Goal: Transaction & Acquisition: Purchase product/service

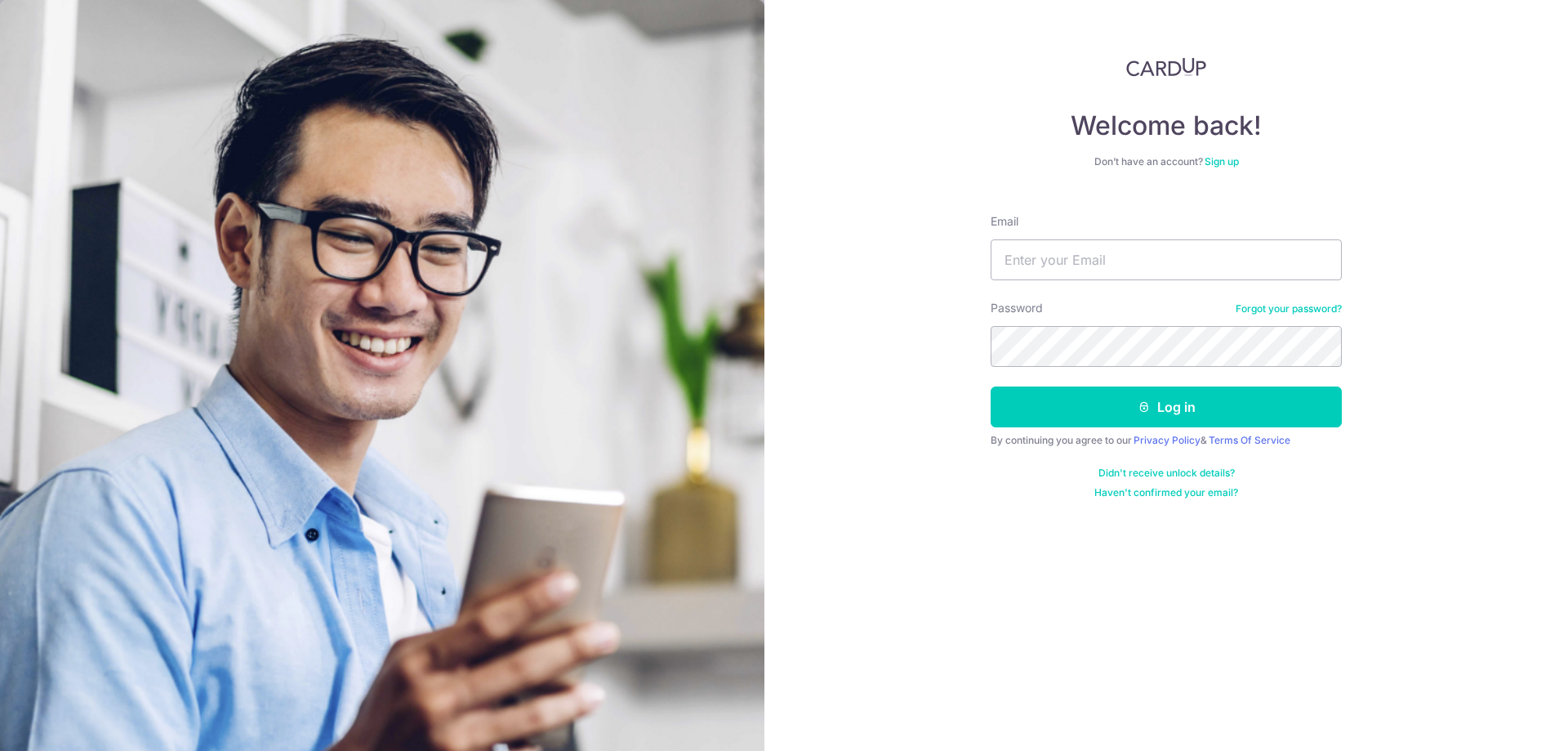
click at [1060, 289] on form "Email Password Forgot your password? Log in By continuing you agree to our Priv…" at bounding box center [1166, 350] width 352 height 298
click at [1054, 276] on input "Email" at bounding box center [1166, 260] width 352 height 41
type input "stern.estelle78@gmail.com"
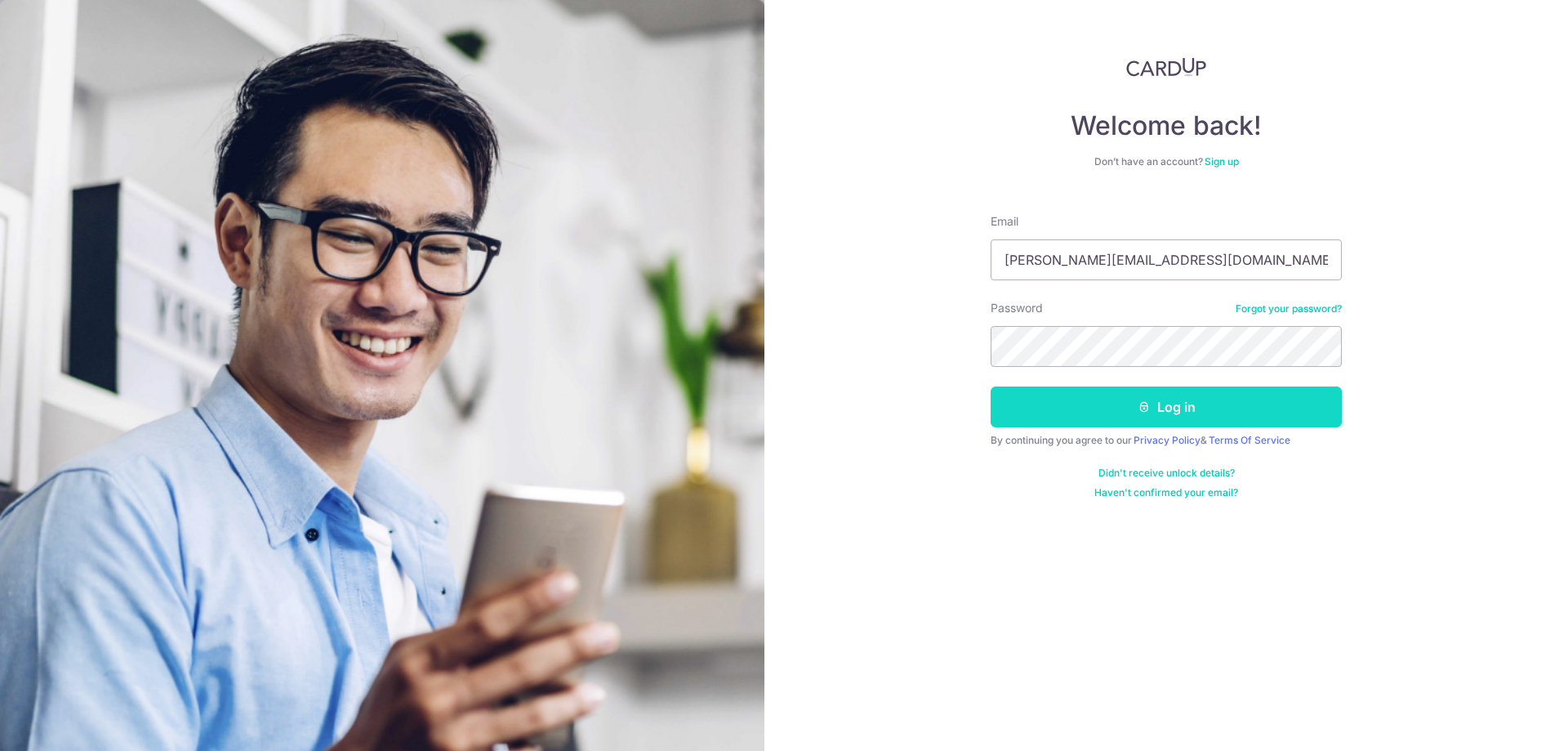
click at [1171, 413] on button "Log in" at bounding box center [1166, 406] width 352 height 41
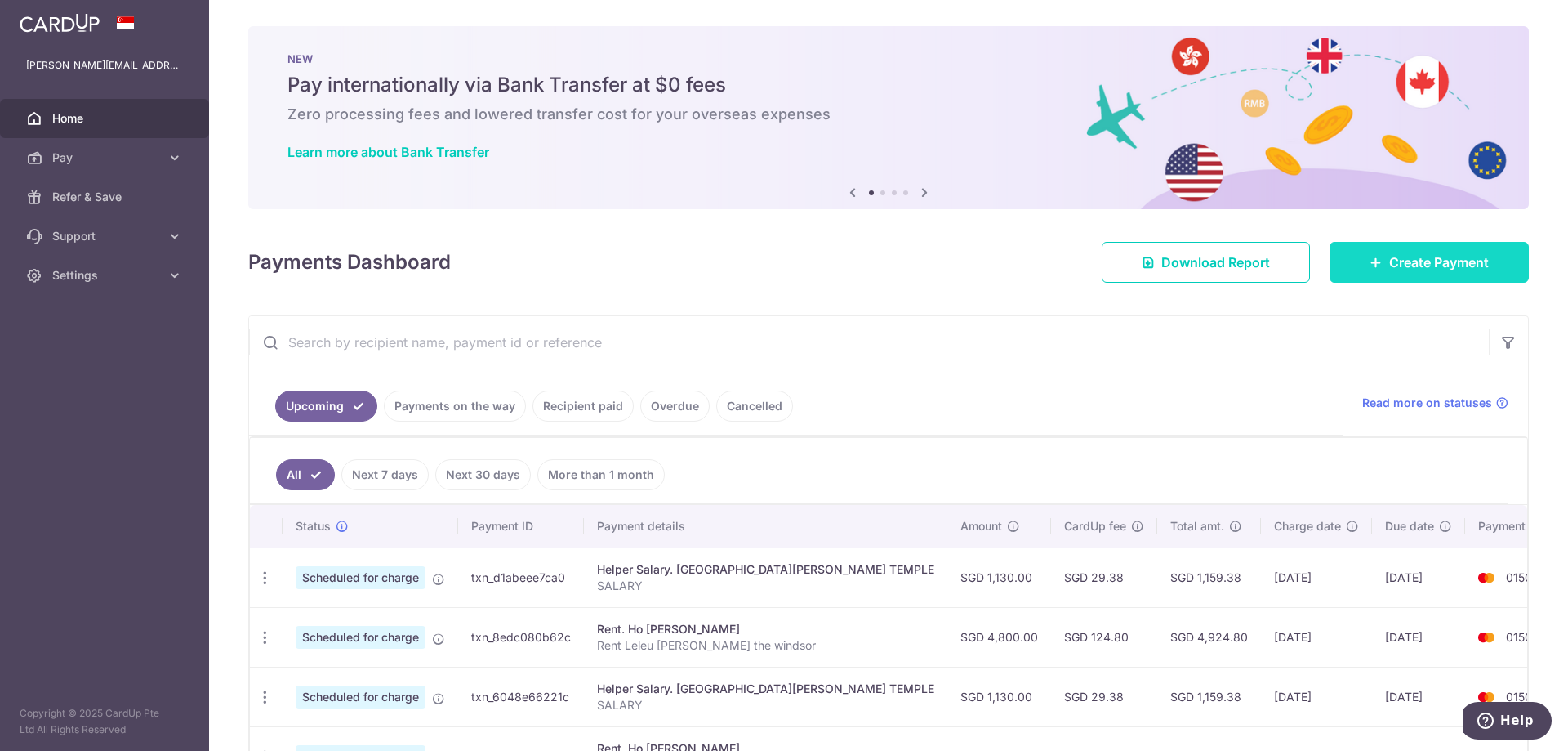
click at [1372, 262] on icon at bounding box center [1376, 262] width 13 height 13
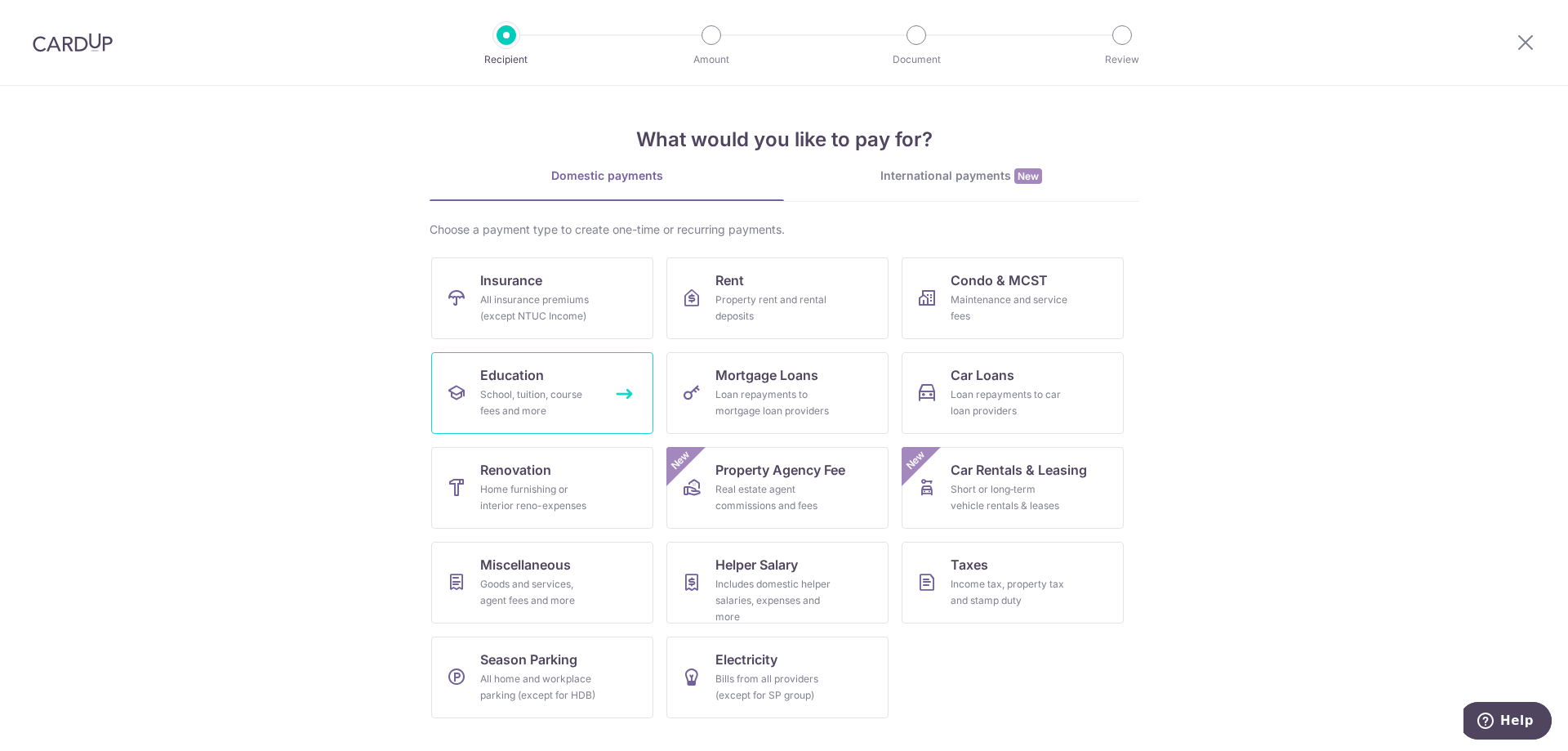
click at [505, 412] on div "School, tuition, course fees and more" at bounding box center [539, 402] width 117 height 33
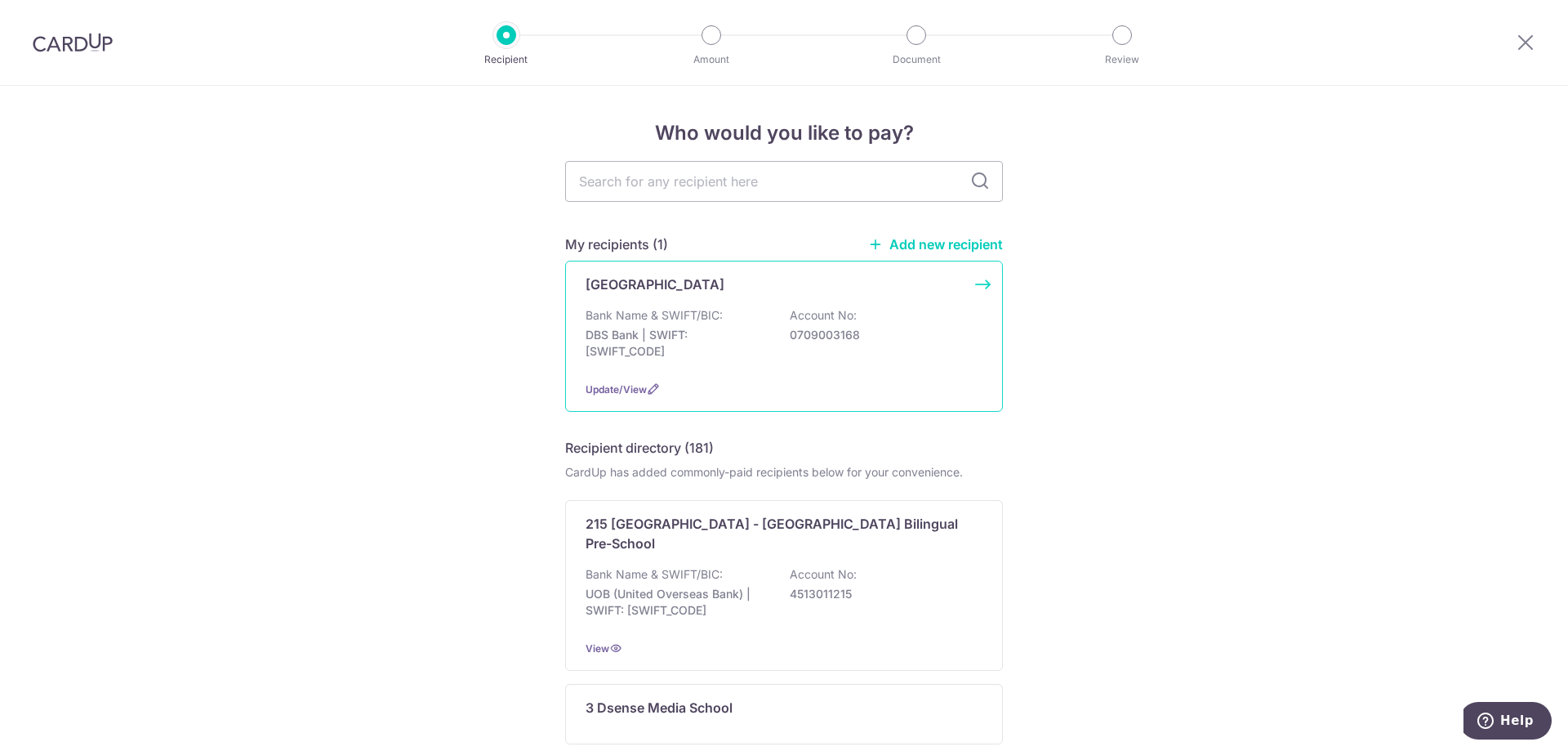
click at [703, 308] on p "Bank Name & SWIFT/BIC:" at bounding box center [655, 315] width 137 height 17
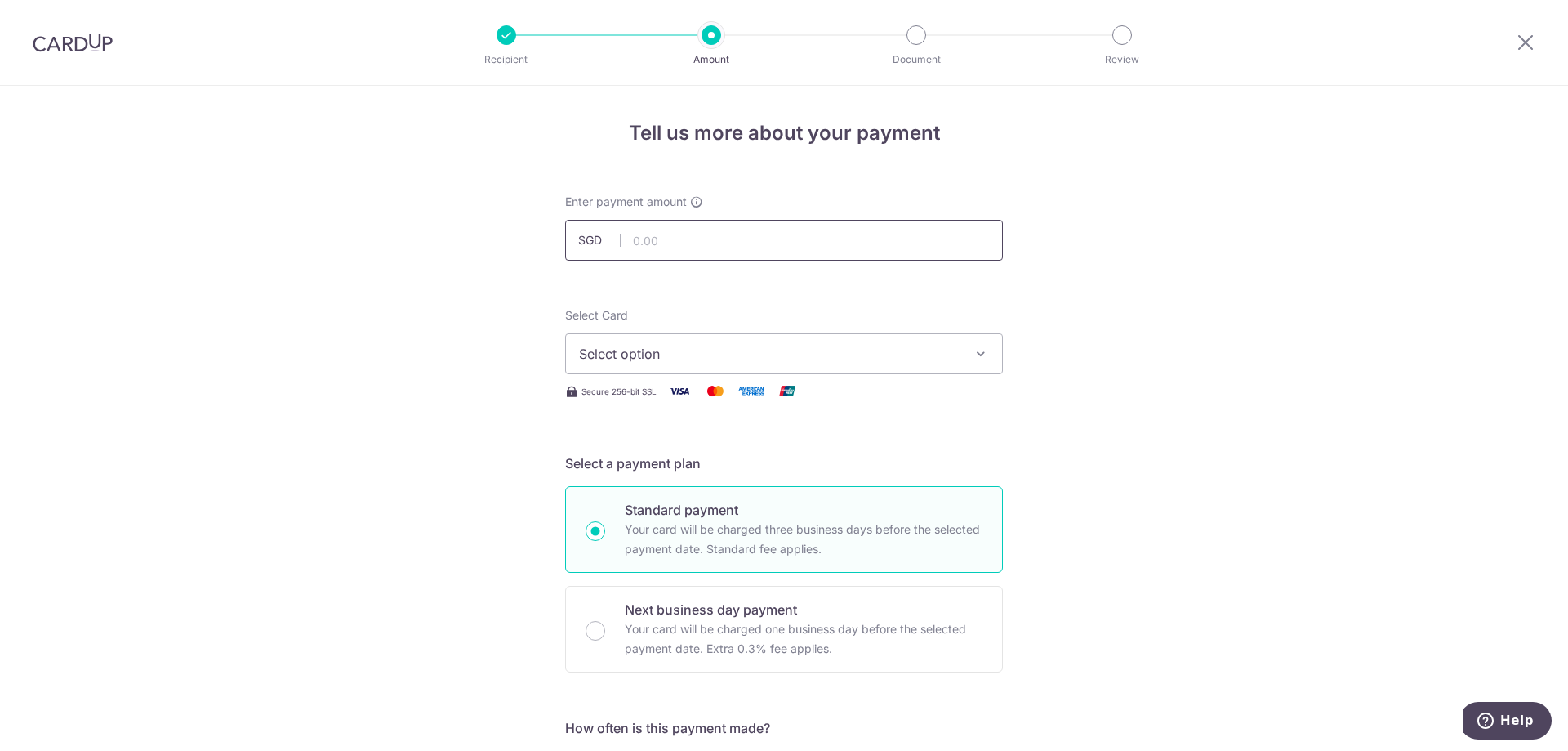
click at [654, 252] on input "text" at bounding box center [784, 240] width 438 height 41
type input "1,110.00"
click at [692, 368] on button "Select option" at bounding box center [784, 353] width 438 height 41
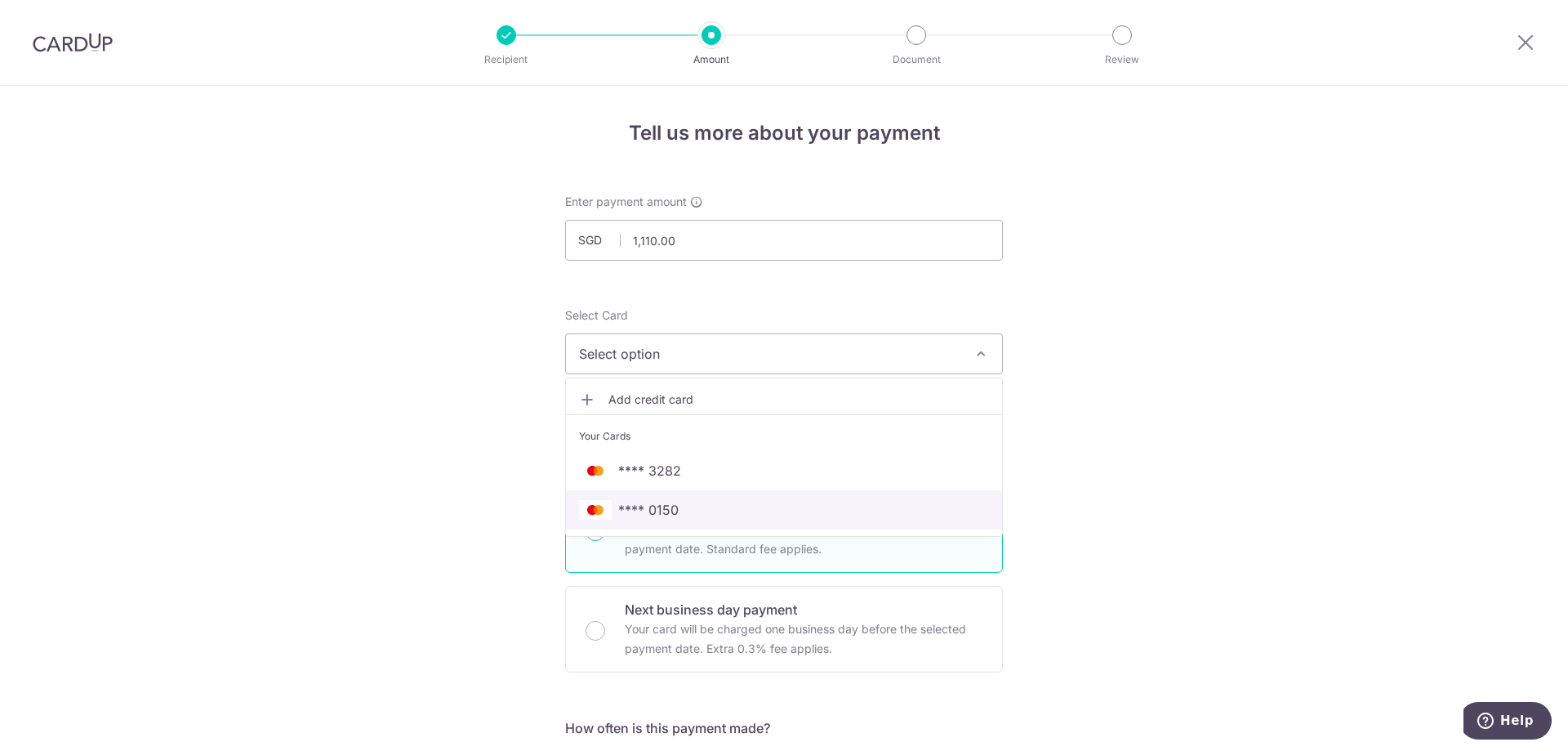
click at [680, 512] on span "**** 0150" at bounding box center [784, 509] width 410 height 19
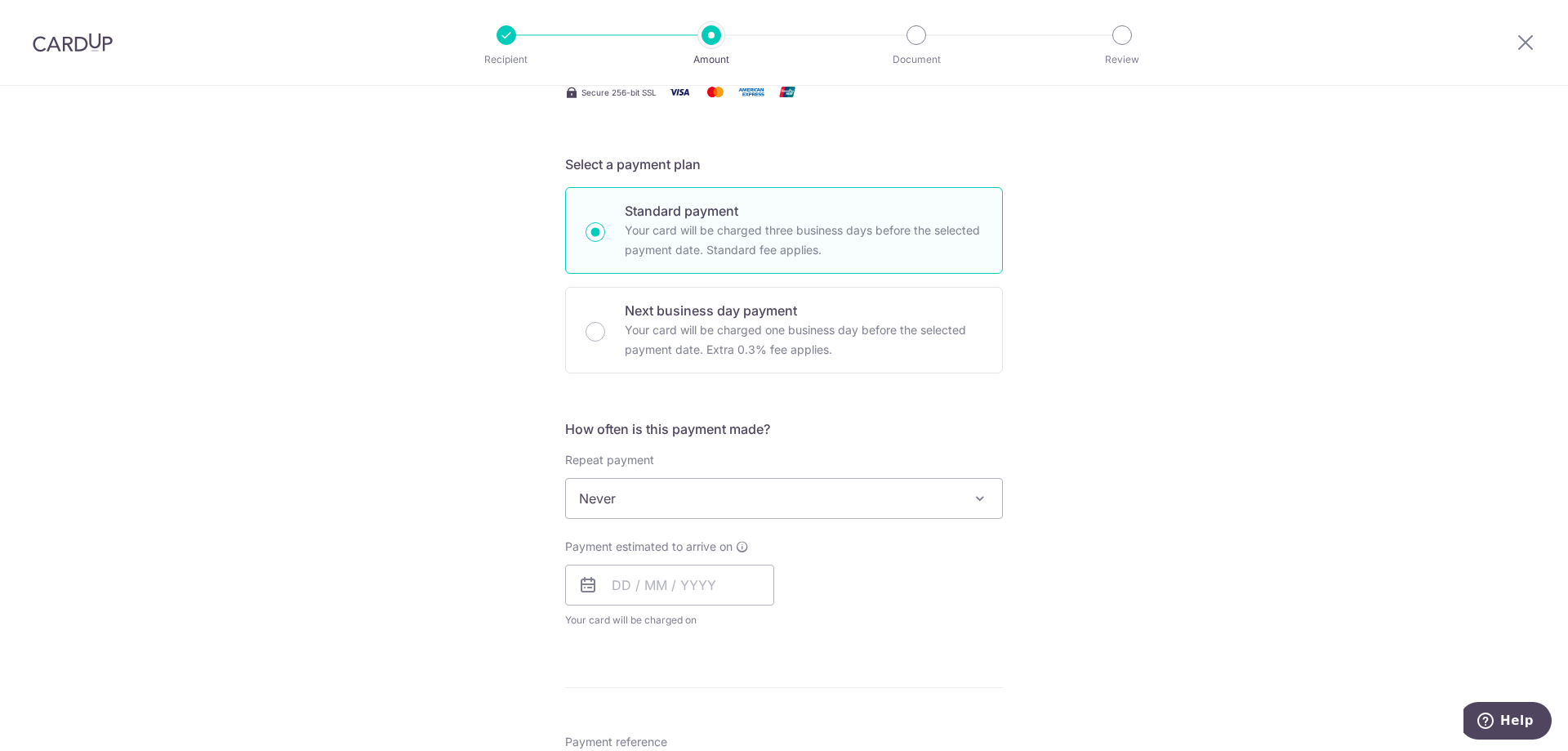
scroll to position [408, 0]
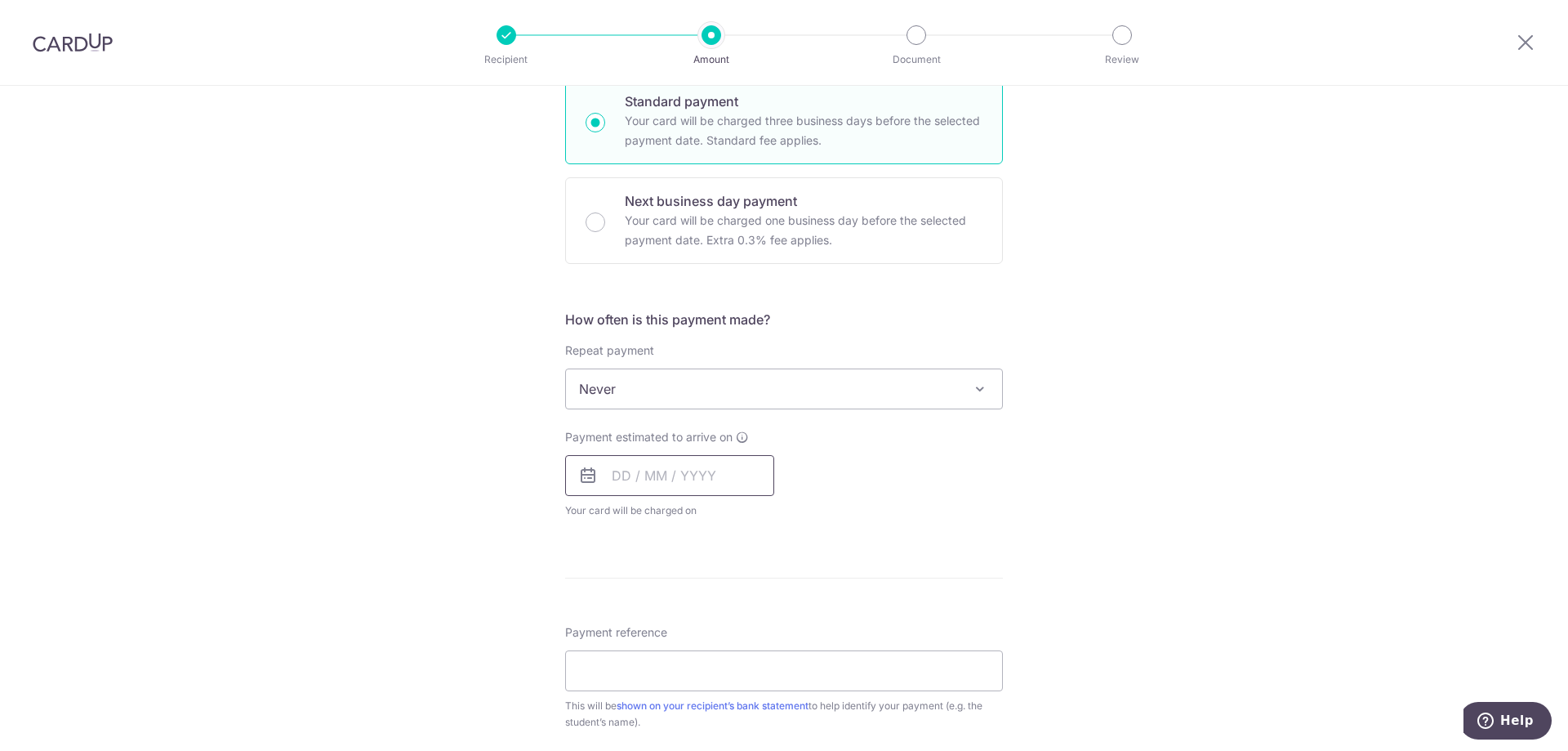
click at [610, 474] on input "text" at bounding box center [669, 475] width 209 height 41
click at [721, 625] on link "9" at bounding box center [730, 624] width 26 height 26
type input "09/10/2025"
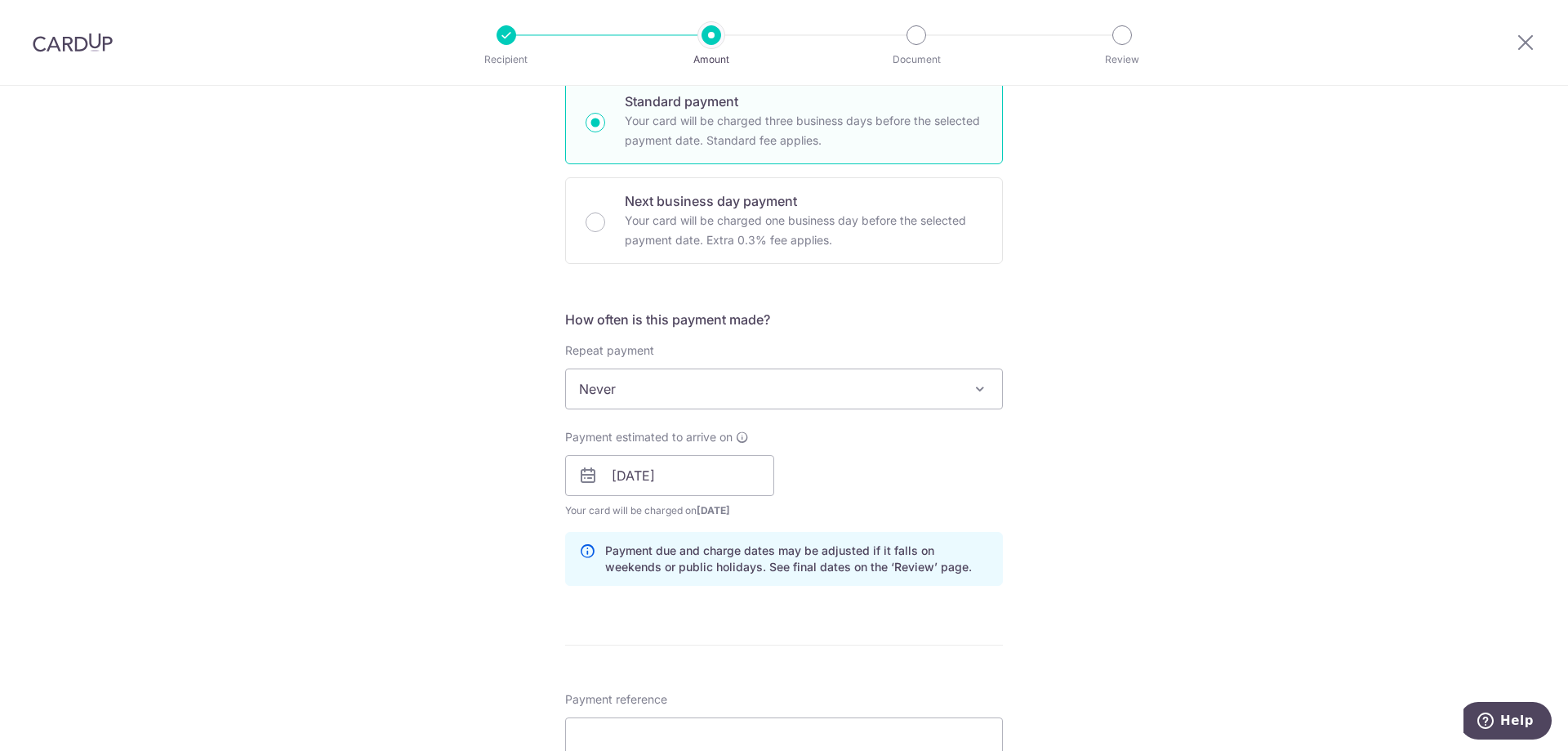
click at [1047, 470] on div "Tell us more about your payment Enter payment amount SGD 1,110.00 1110.00 Selec…" at bounding box center [784, 450] width 1568 height 1545
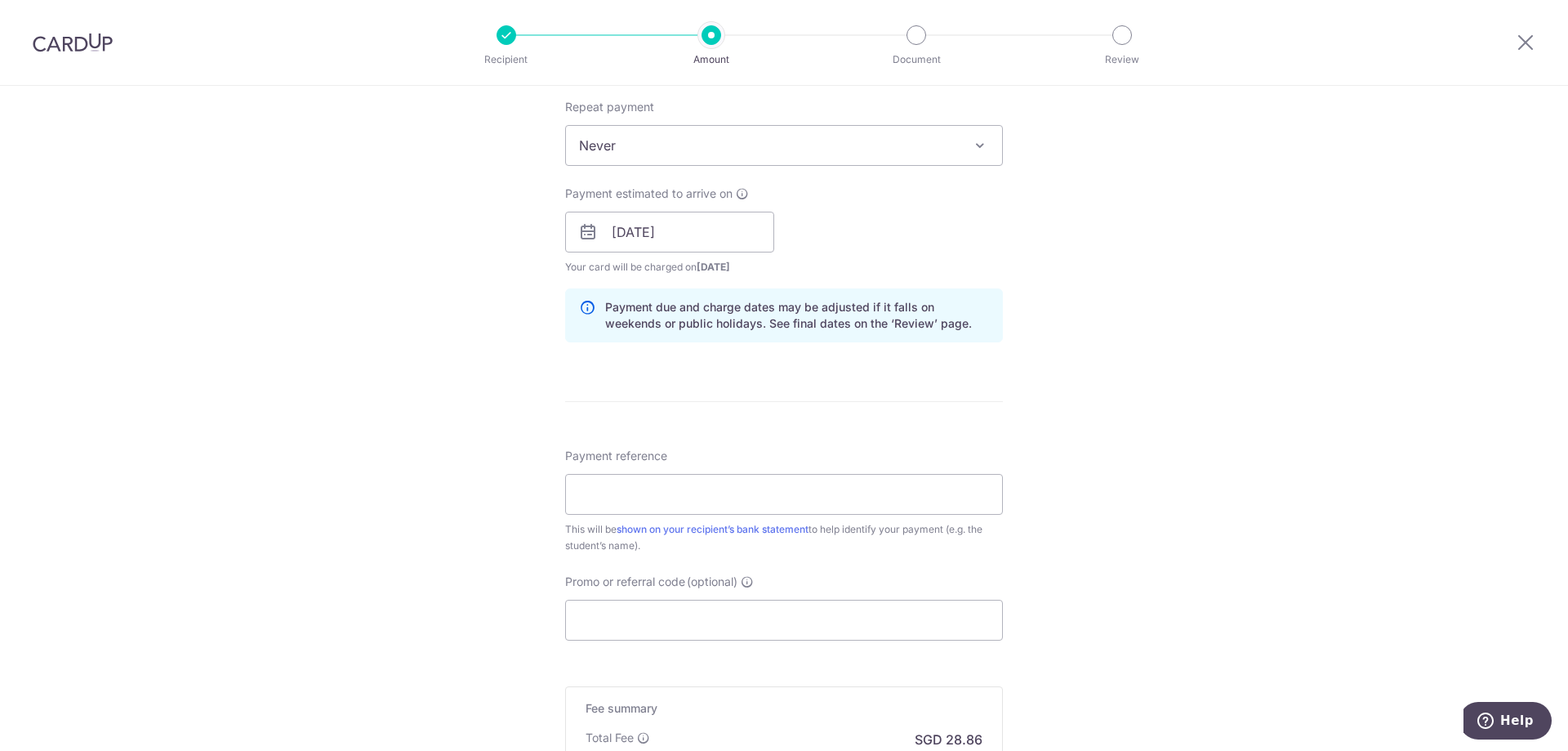
scroll to position [653, 0]
click at [804, 488] on input "Payment reference" at bounding box center [784, 493] width 438 height 41
type input "Thiago LELEU STERN SF"
click at [1083, 468] on div "Tell us more about your payment Enter payment amount SGD 1,110.00 1110.00 Selec…" at bounding box center [784, 204] width 1568 height 1545
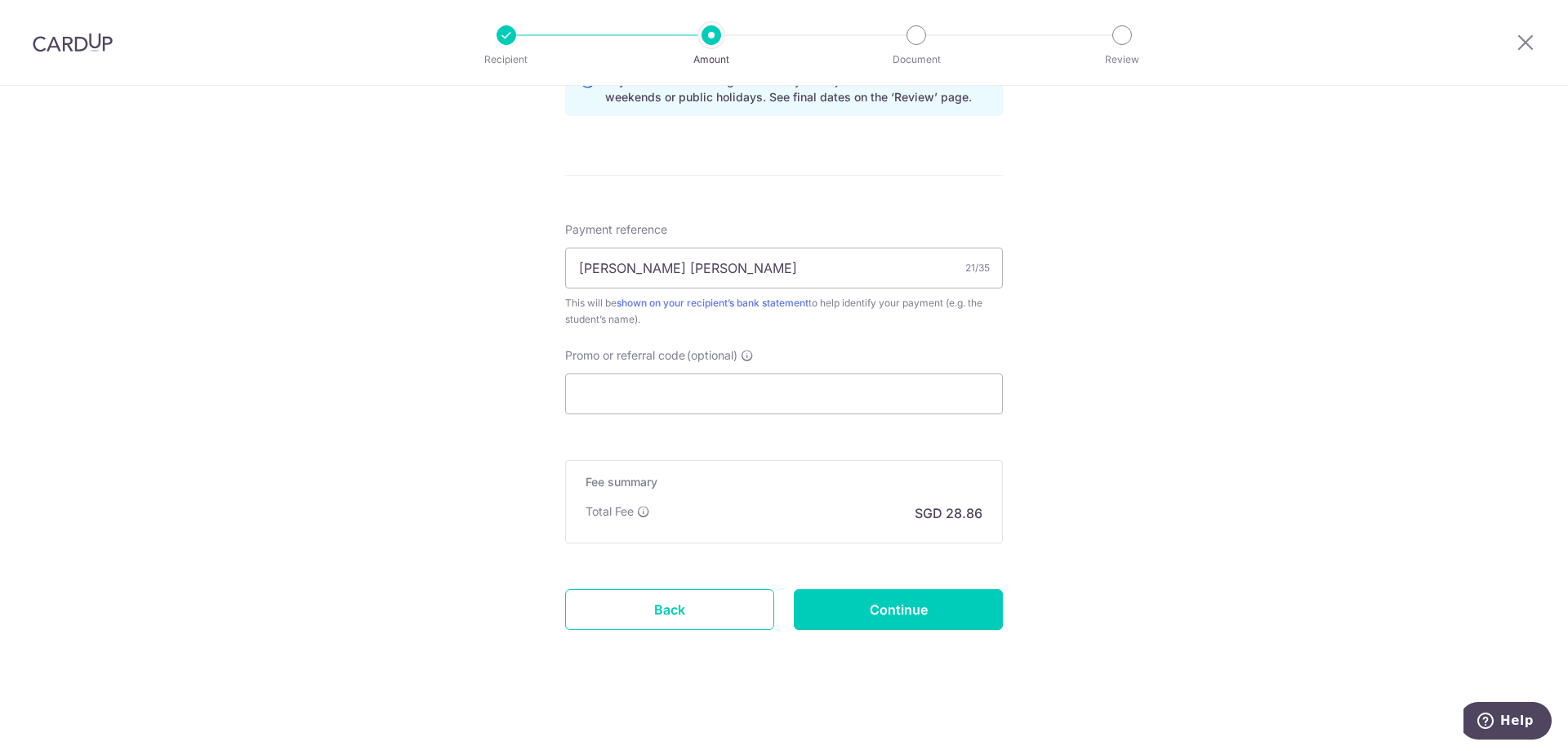
scroll to position [880, 0]
click at [875, 613] on input "Continue" at bounding box center [898, 607] width 209 height 41
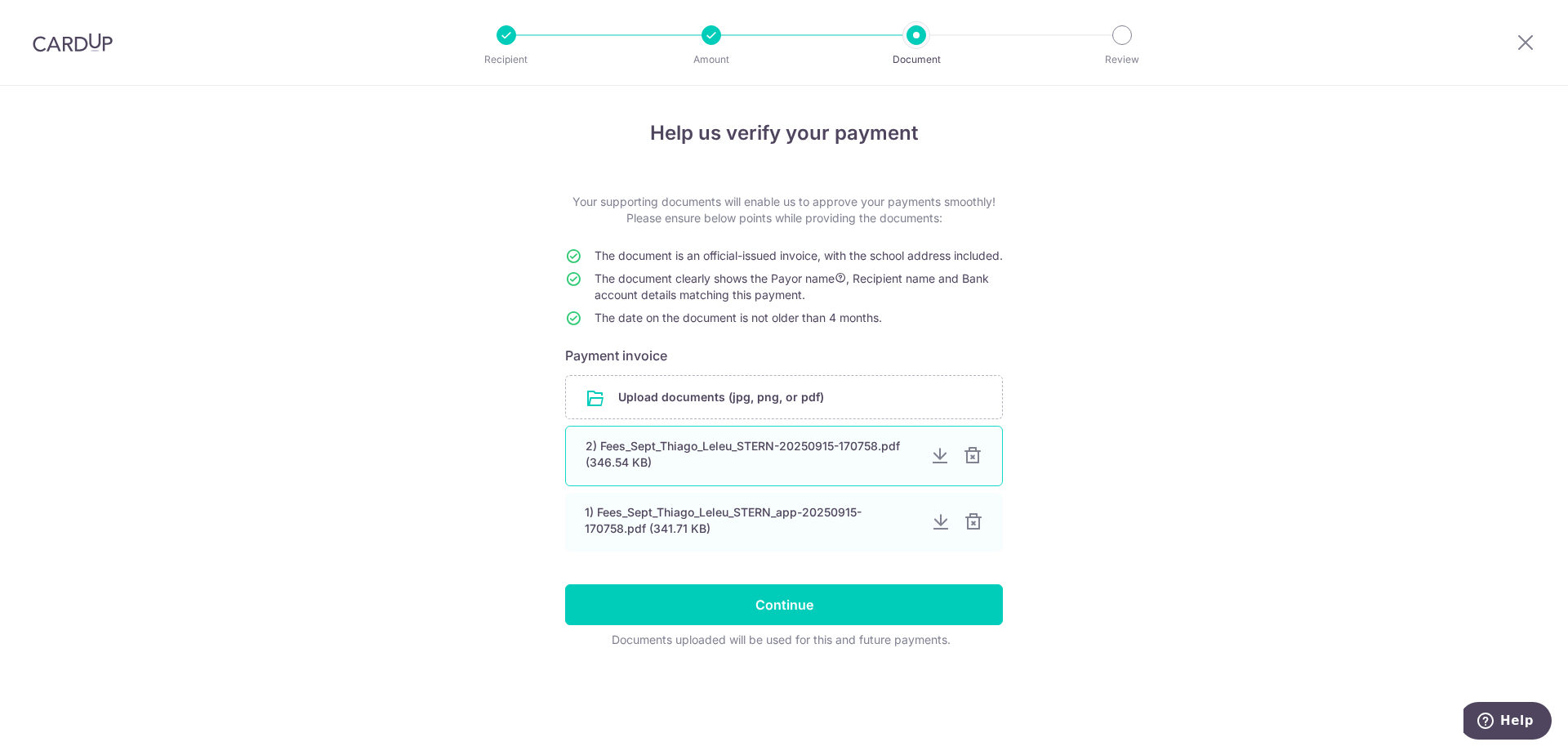
click at [971, 465] on div at bounding box center [973, 456] width 19 height 19
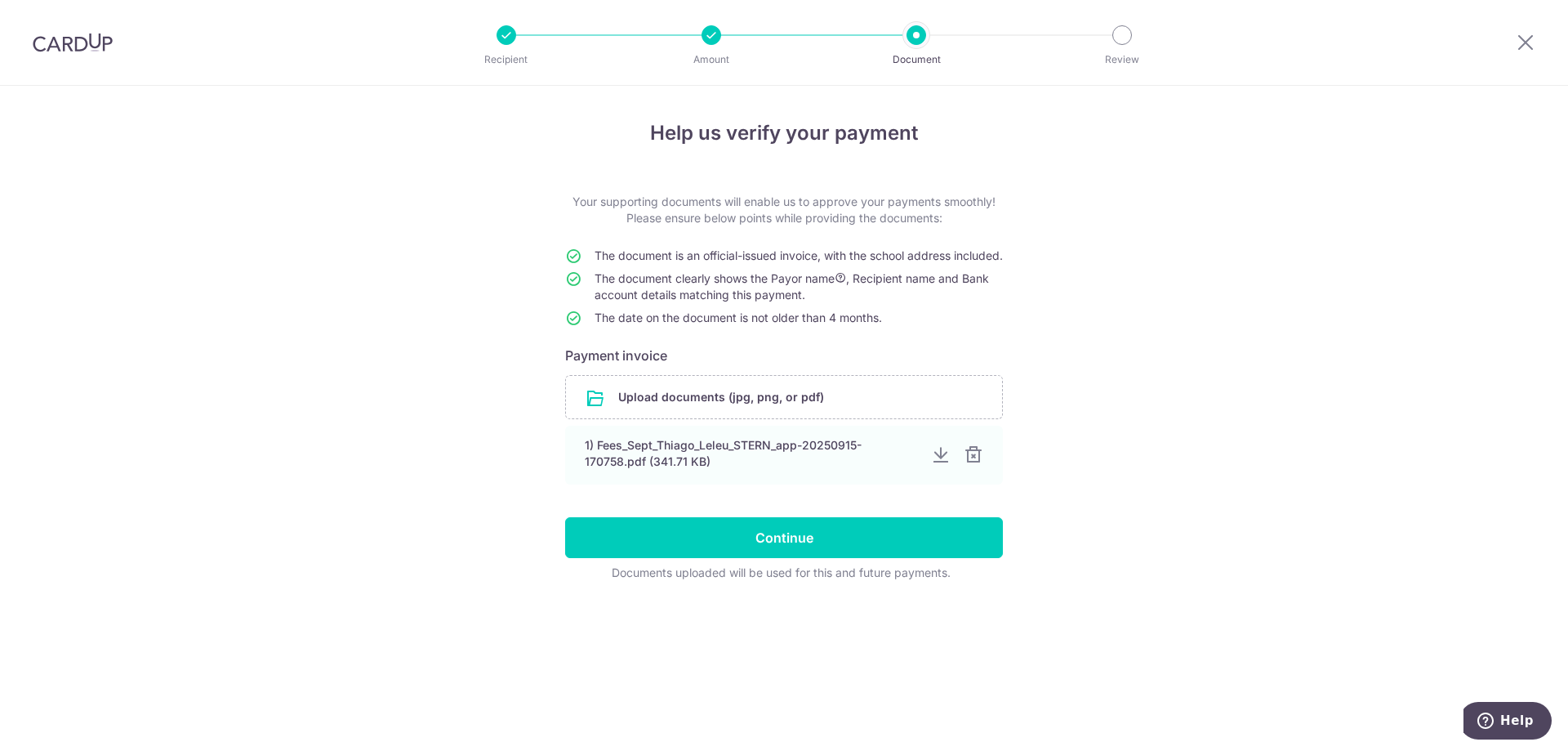
click at [971, 465] on div at bounding box center [974, 455] width 19 height 19
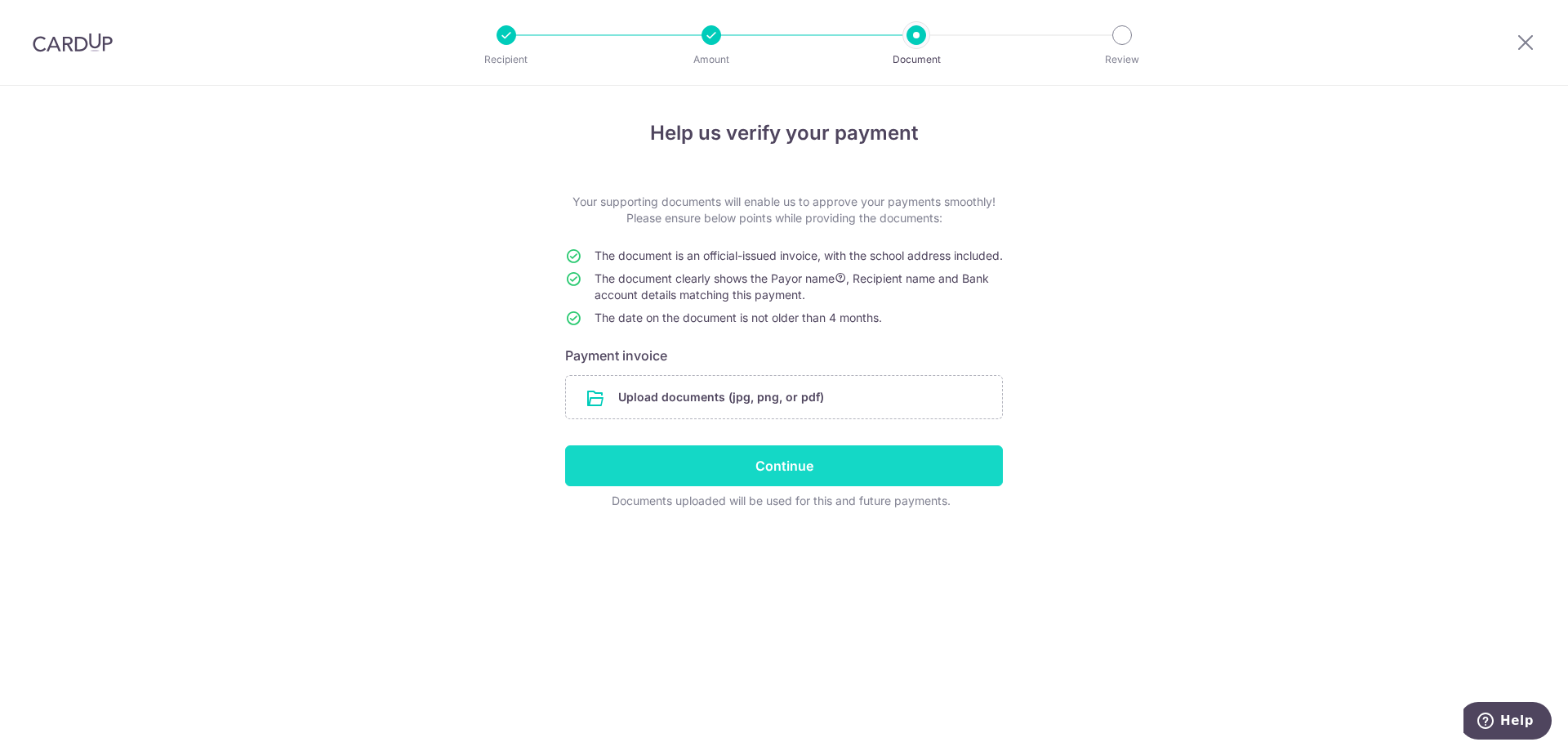
click at [832, 486] on input "Continue" at bounding box center [784, 465] width 438 height 41
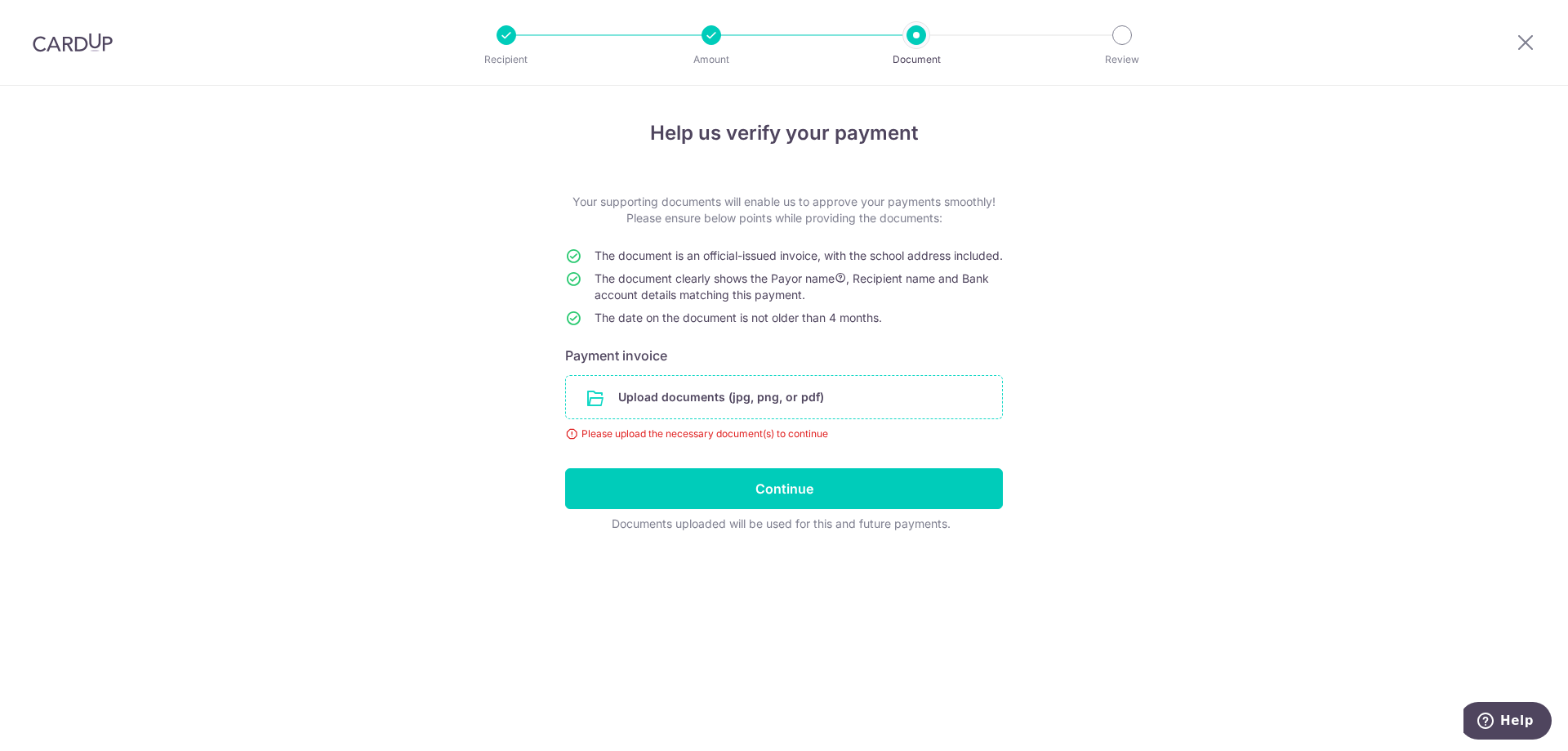
click at [709, 405] on input "file" at bounding box center [784, 397] width 436 height 42
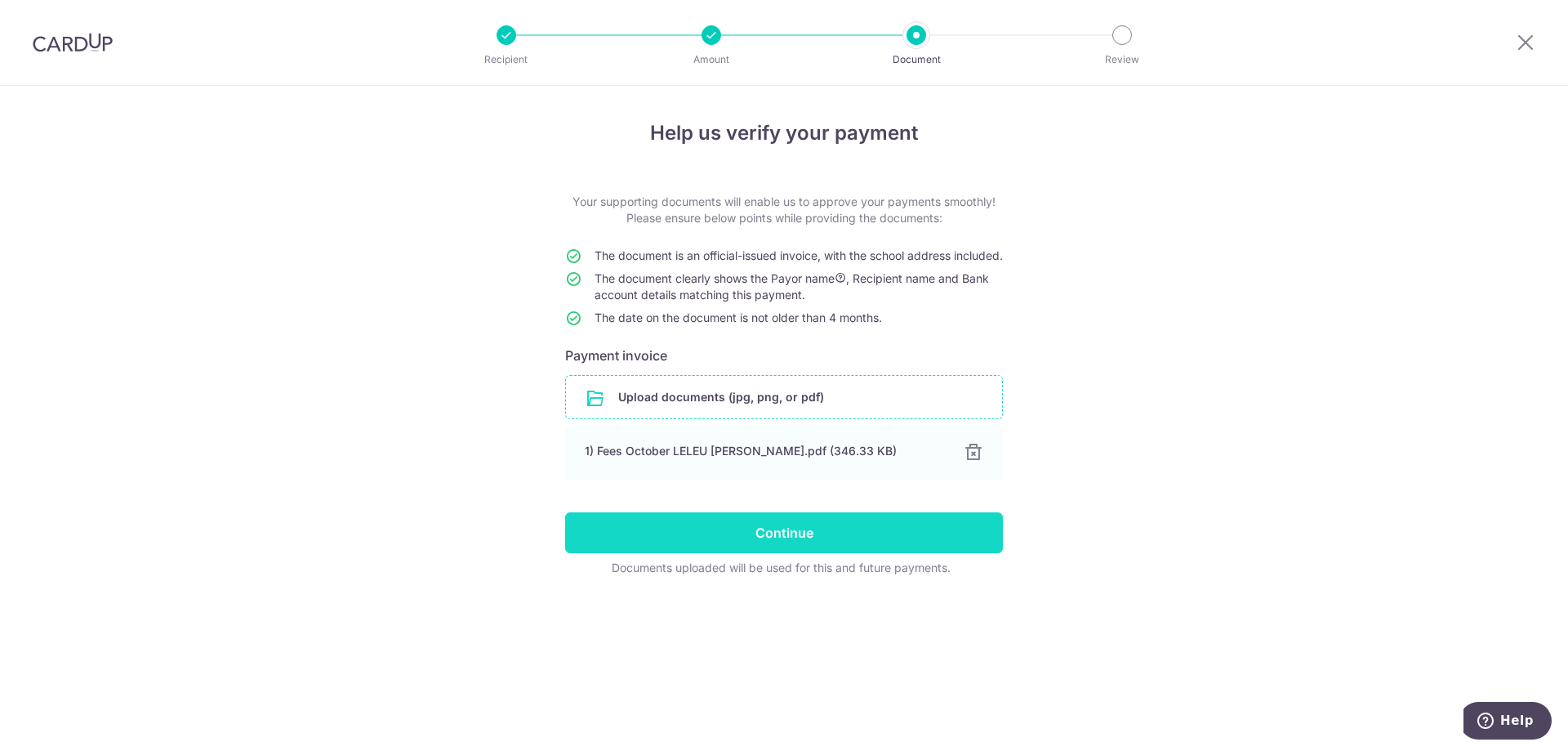
click at [687, 550] on input "Continue" at bounding box center [784, 532] width 438 height 41
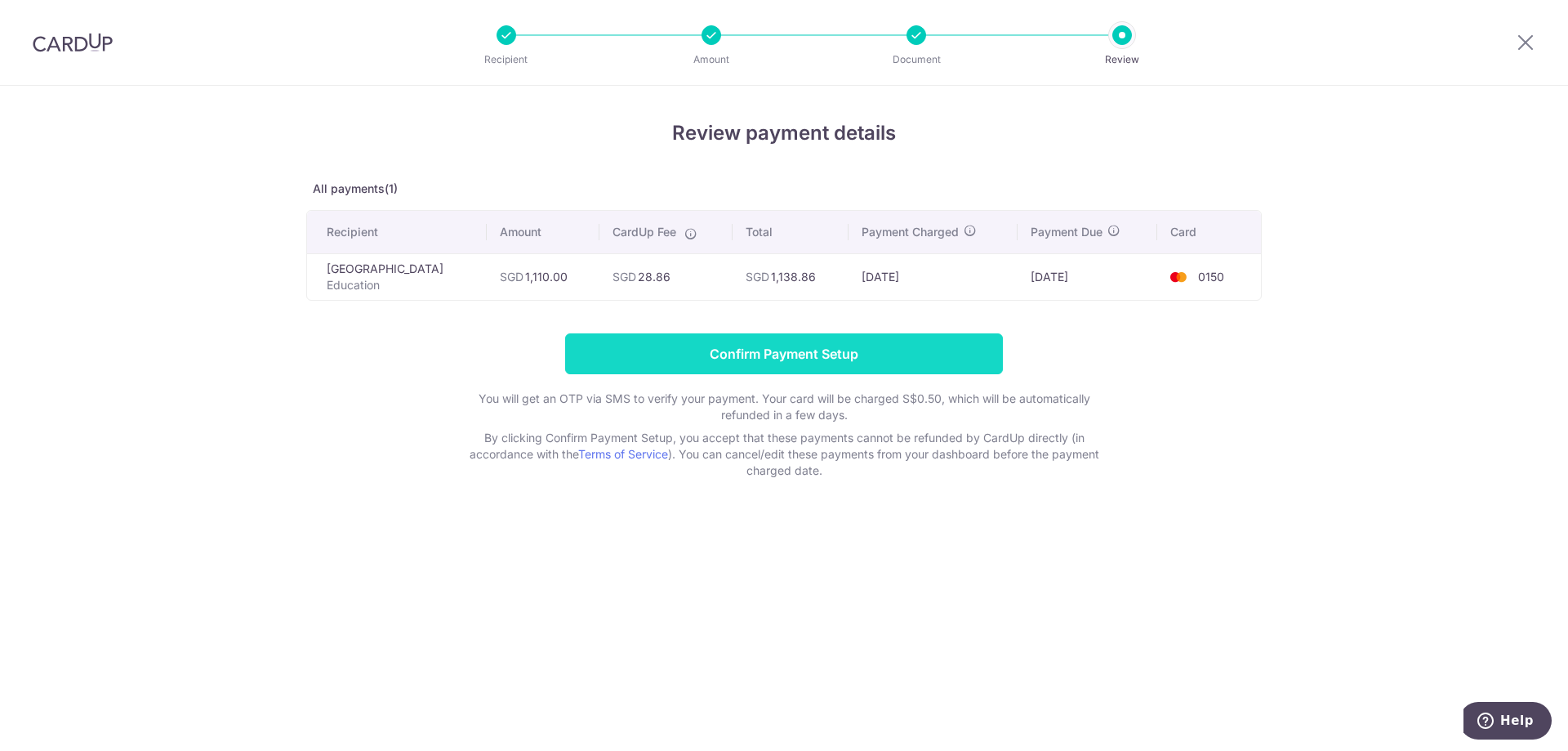
click at [769, 353] on input "Confirm Payment Setup" at bounding box center [784, 353] width 438 height 41
